Goal: Task Accomplishment & Management: Manage account settings

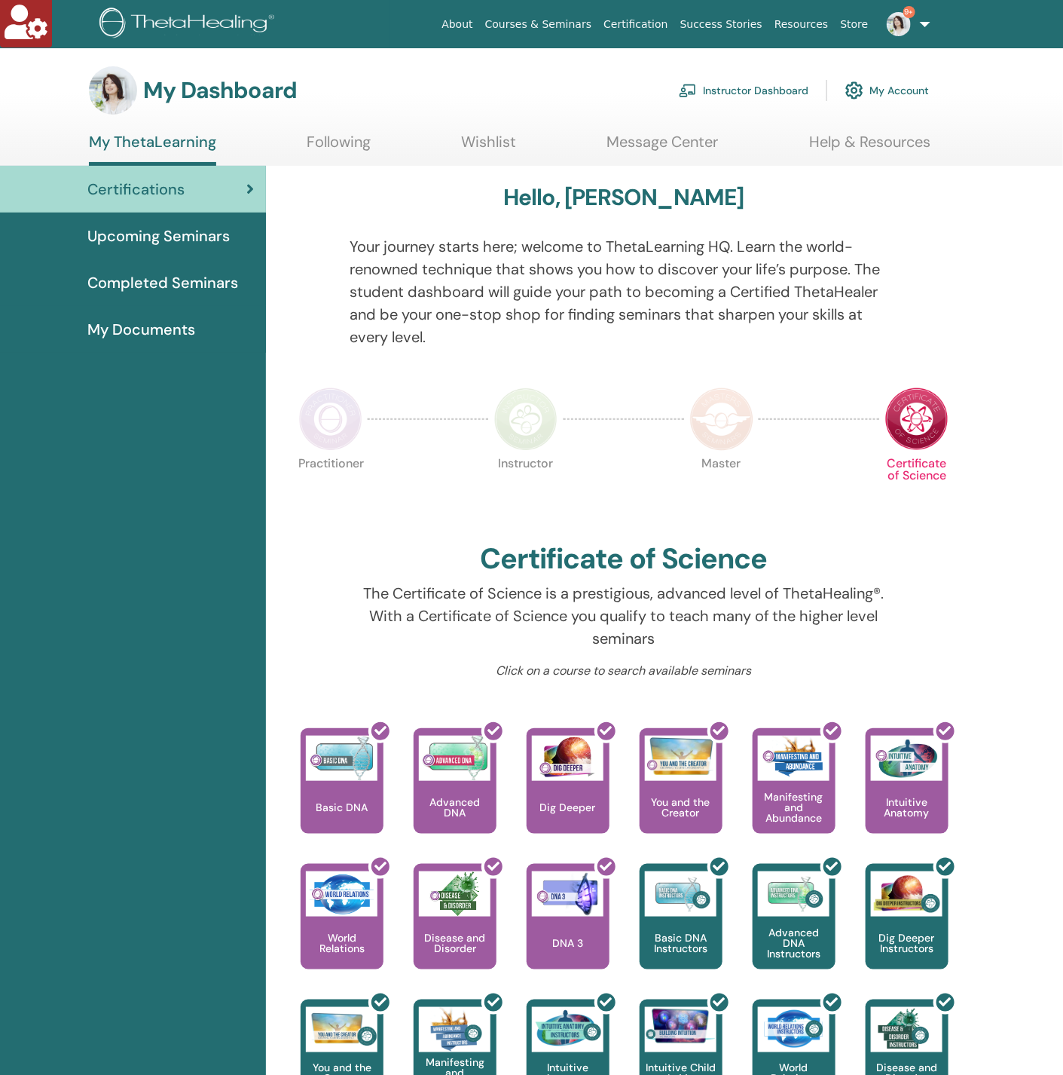
click at [780, 88] on link "Instructor Dashboard" at bounding box center [744, 90] width 130 height 33
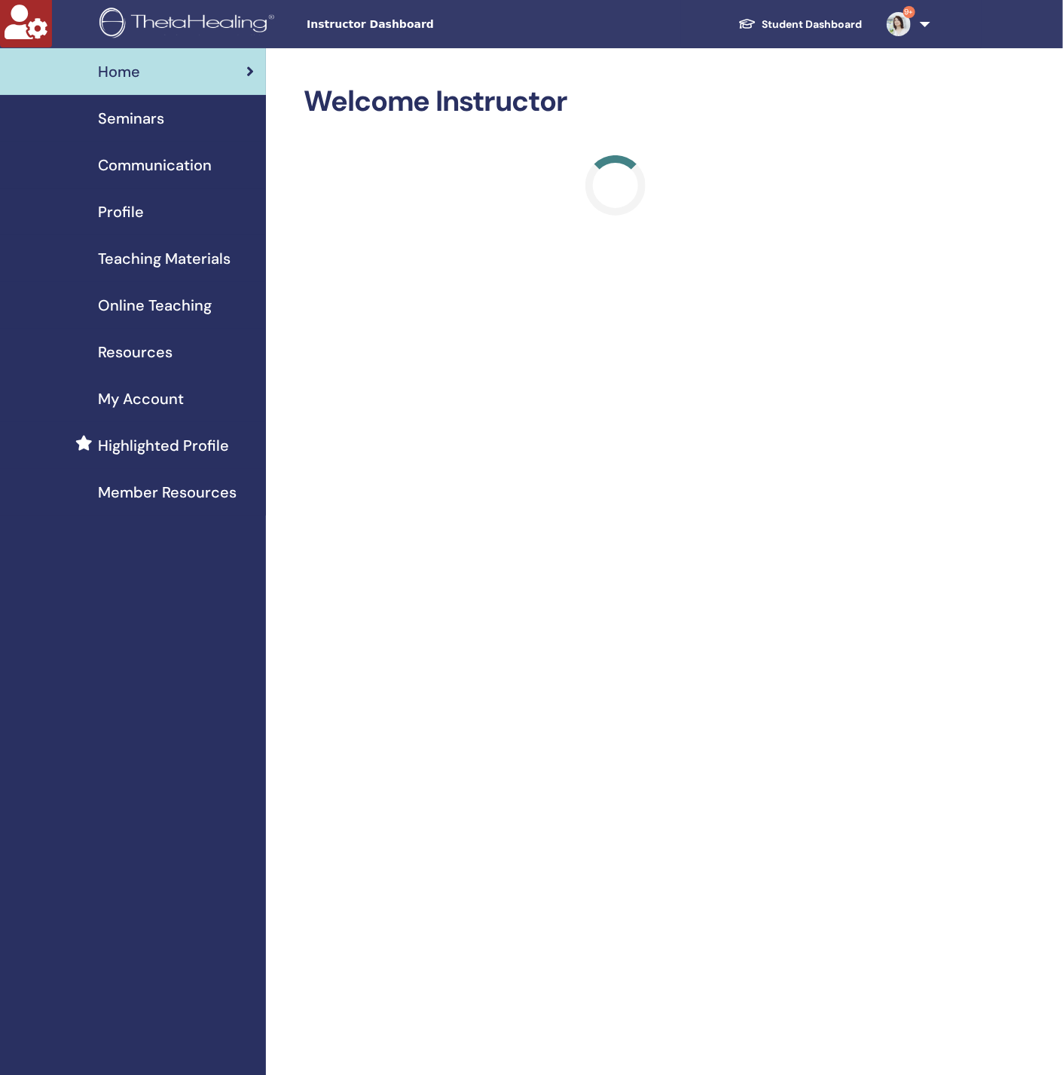
click at [155, 113] on span "Seminars" at bounding box center [131, 118] width 66 height 23
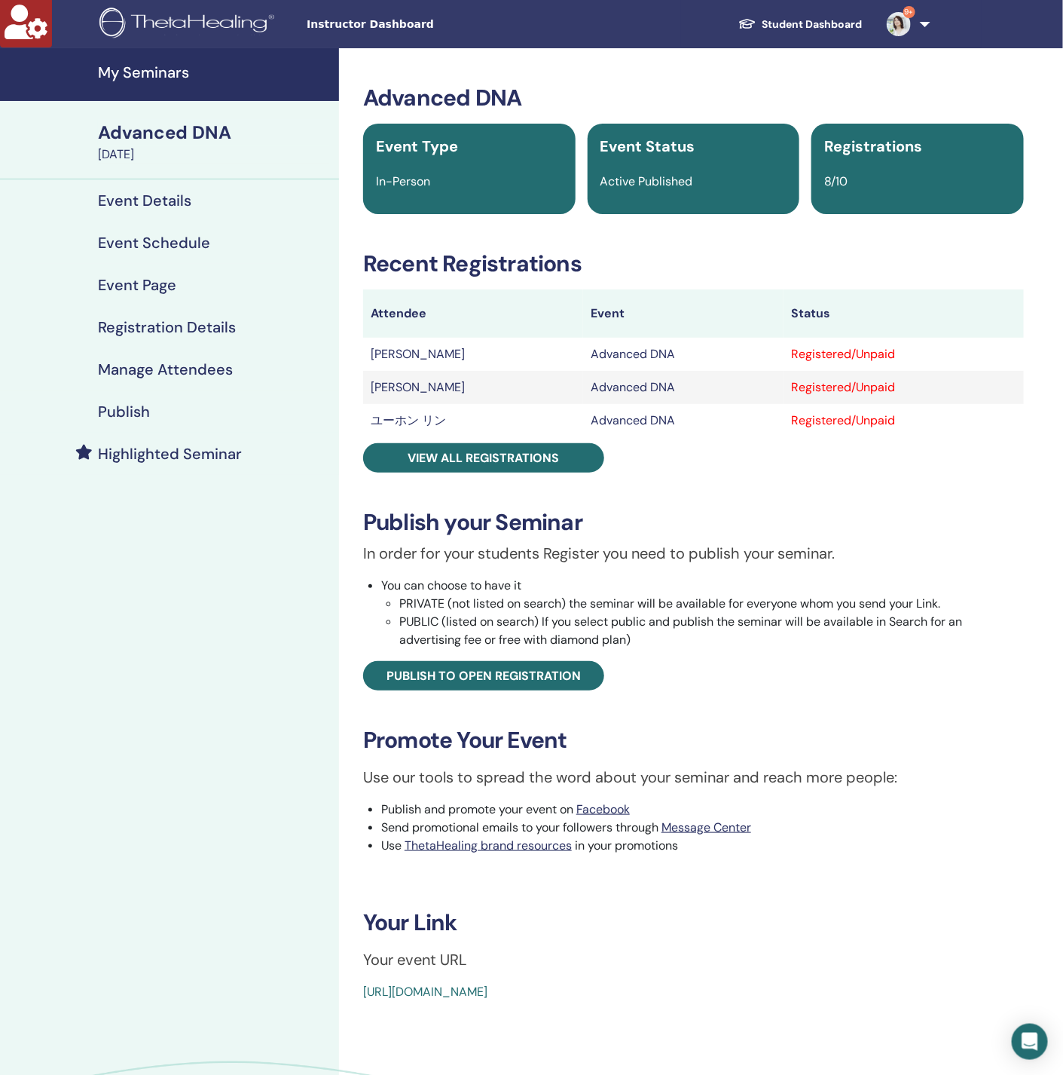
click at [168, 240] on h4 "Event Schedule" at bounding box center [154, 243] width 112 height 18
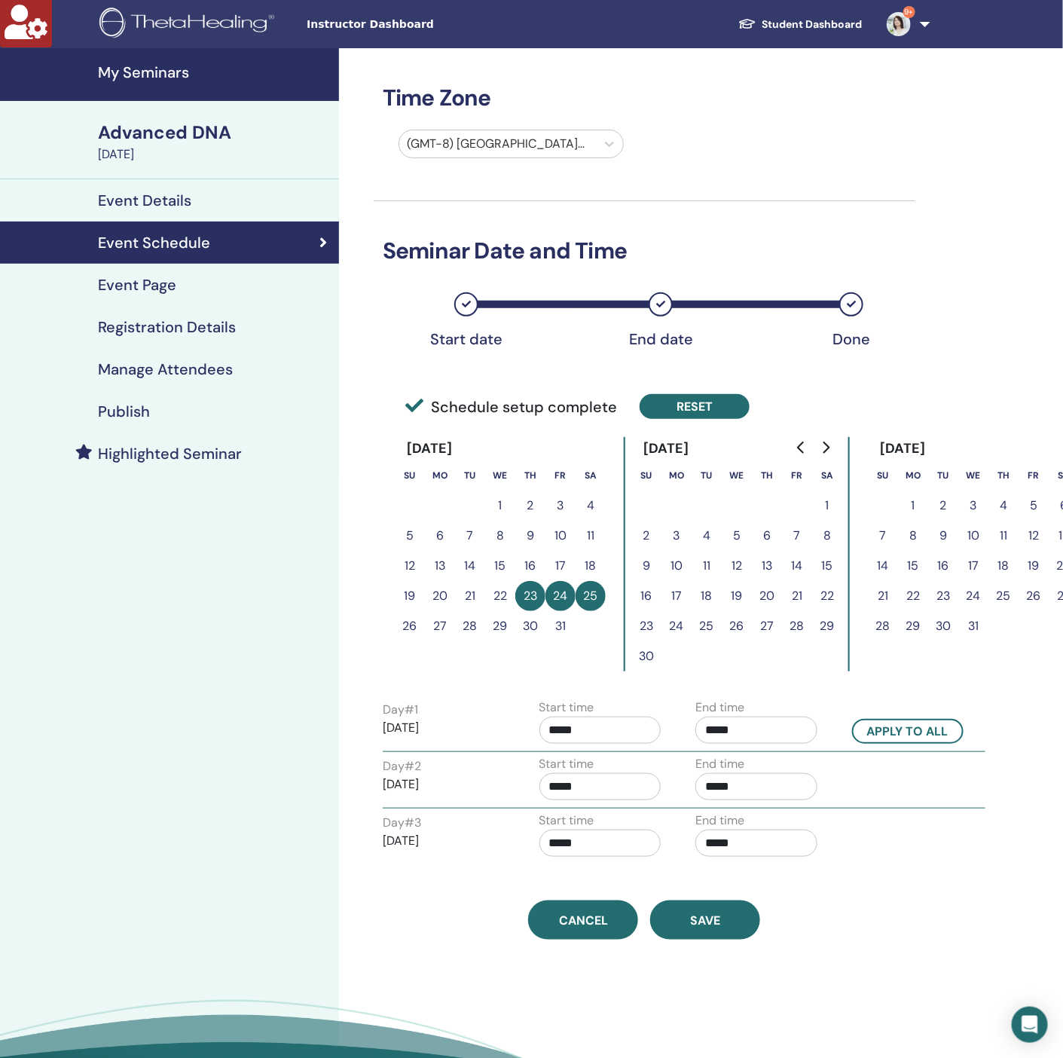
click at [650, 409] on button "Reset" at bounding box center [695, 406] width 110 height 25
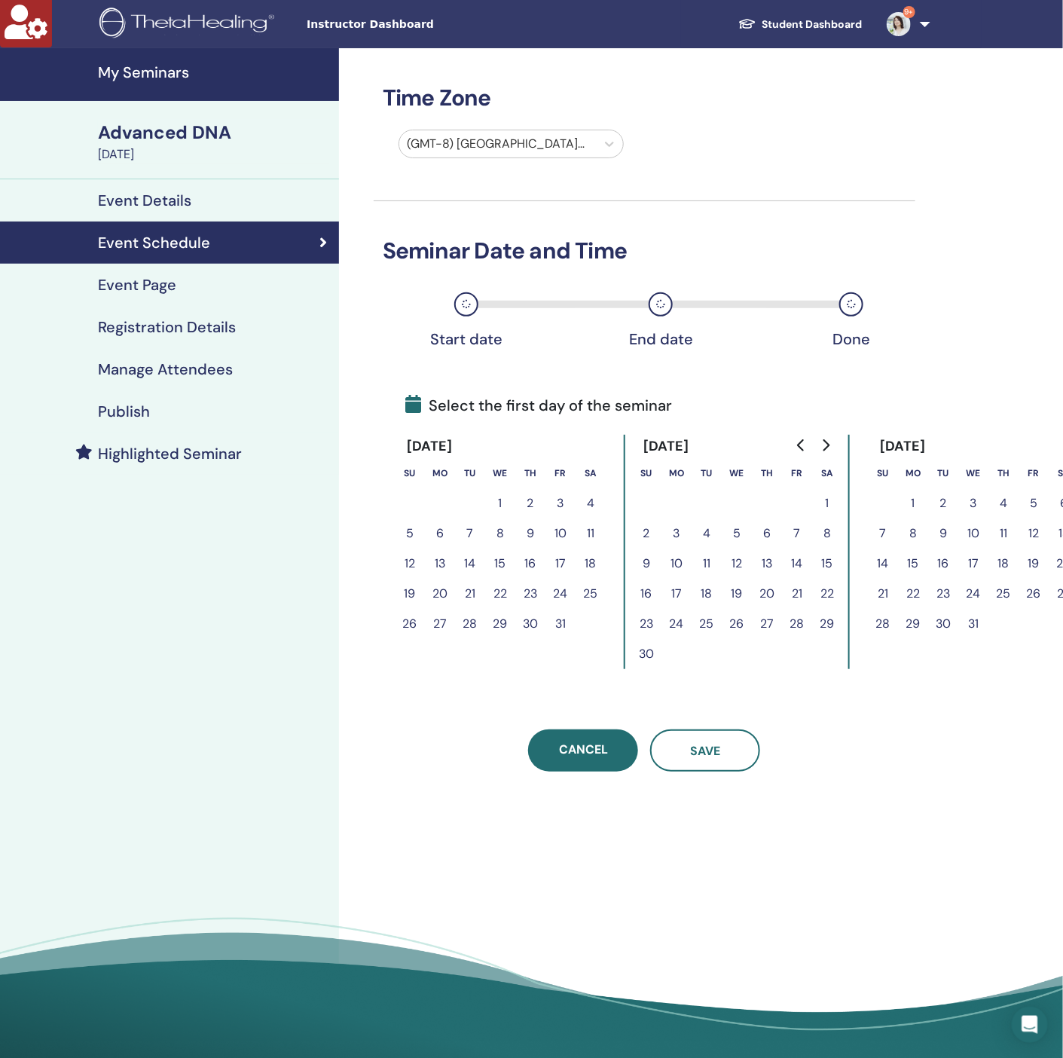
click at [796, 448] on icon "Go to previous month" at bounding box center [802, 445] width 12 height 12
click at [462, 591] on button "23" at bounding box center [470, 594] width 30 height 30
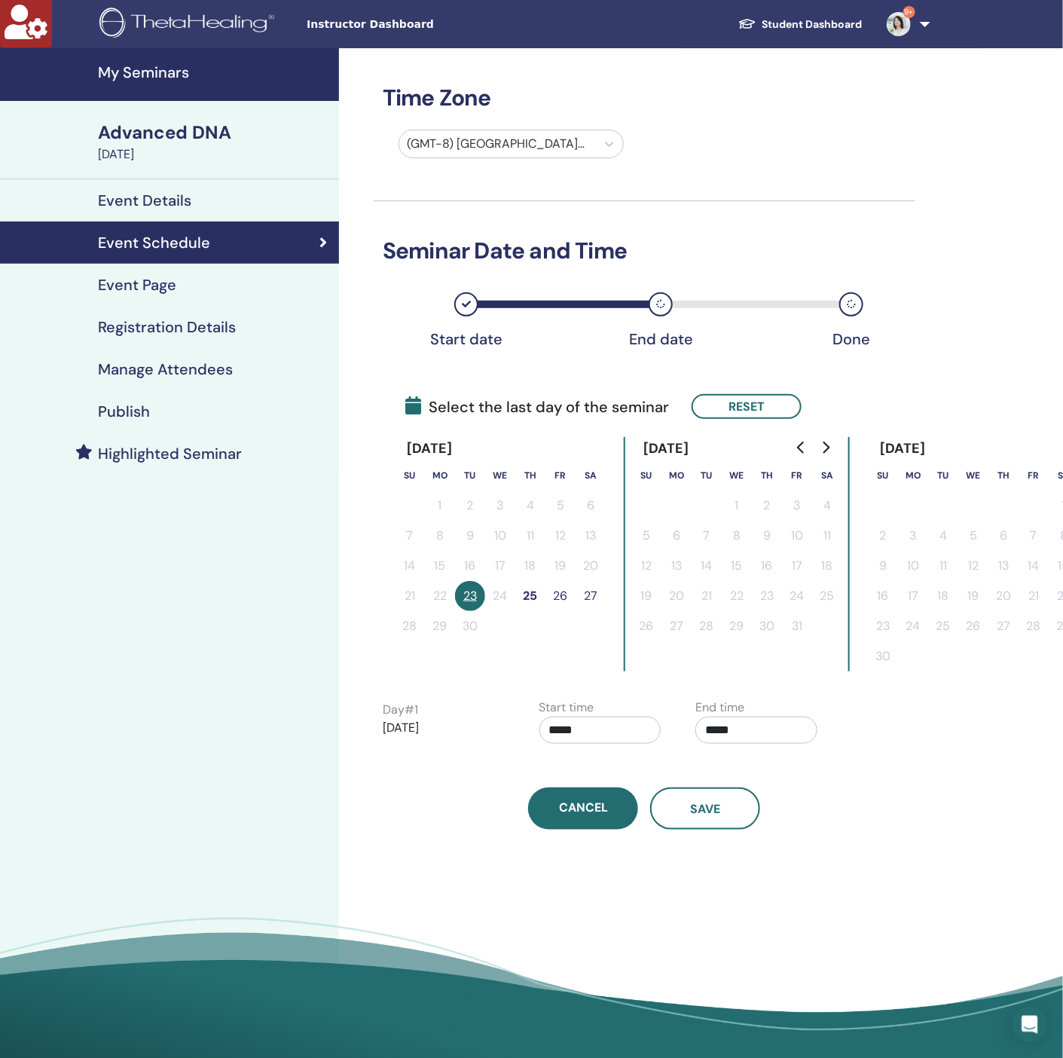
click at [529, 590] on button "25" at bounding box center [531, 596] width 30 height 30
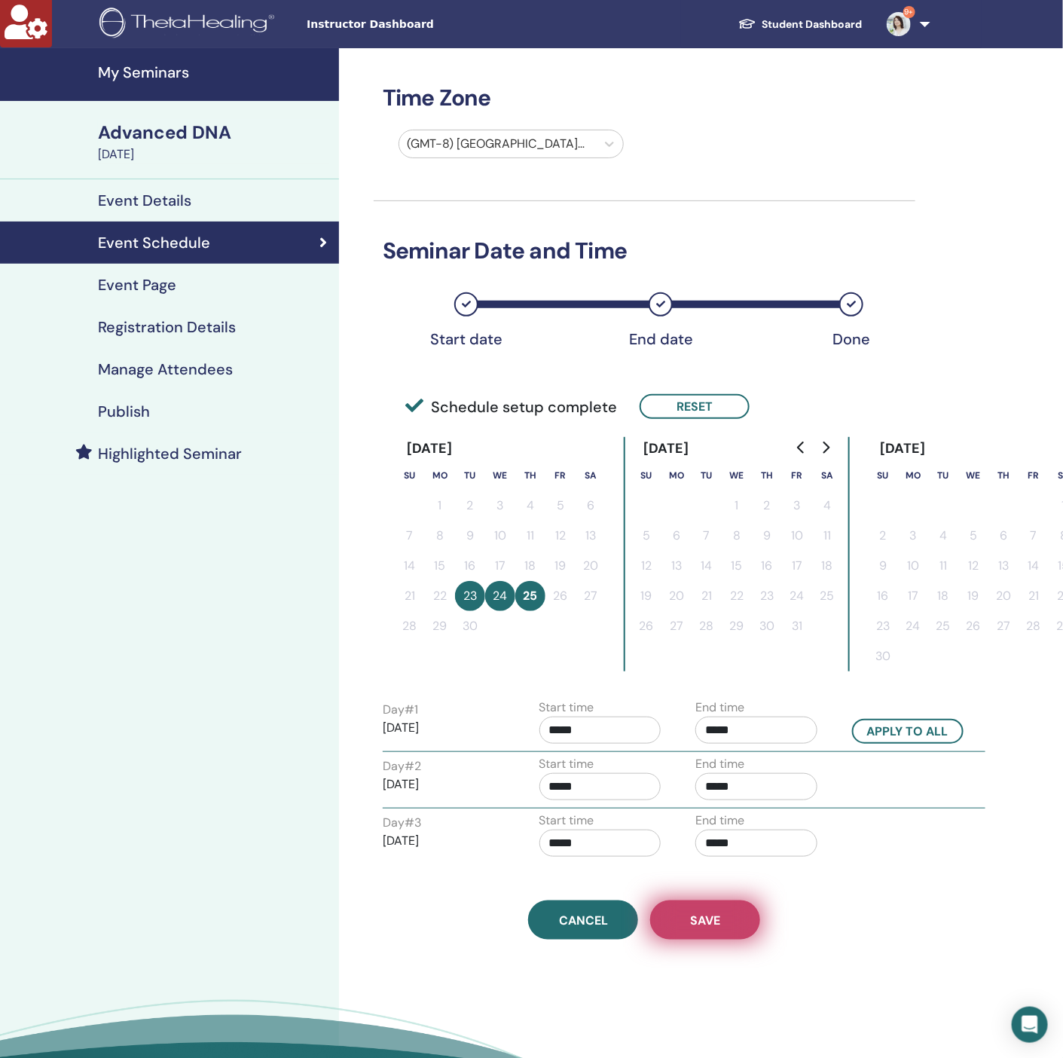
click at [721, 919] on button "Save" at bounding box center [705, 920] width 110 height 39
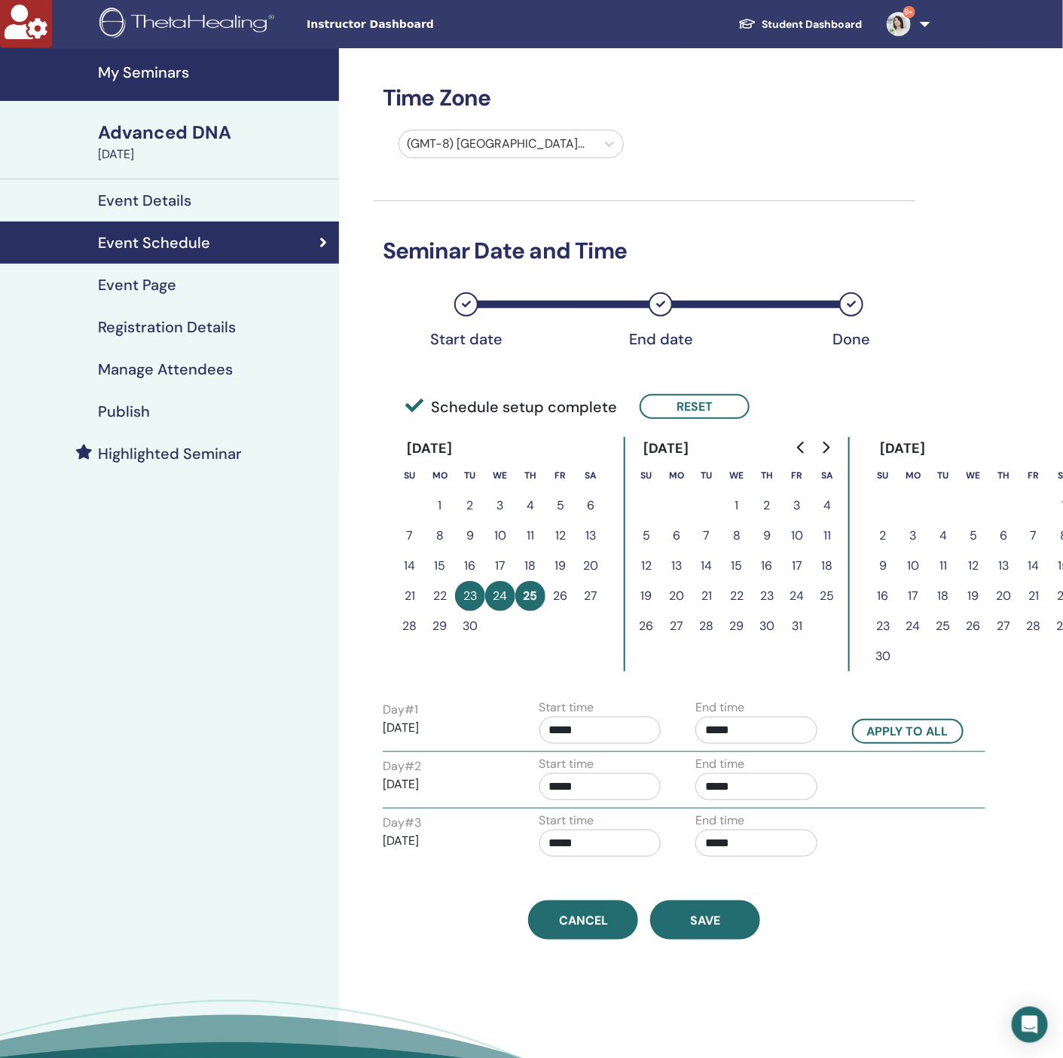
click at [136, 360] on h4 "Manage Attendees" at bounding box center [165, 369] width 135 height 18
